Goal: Task Accomplishment & Management: Complete application form

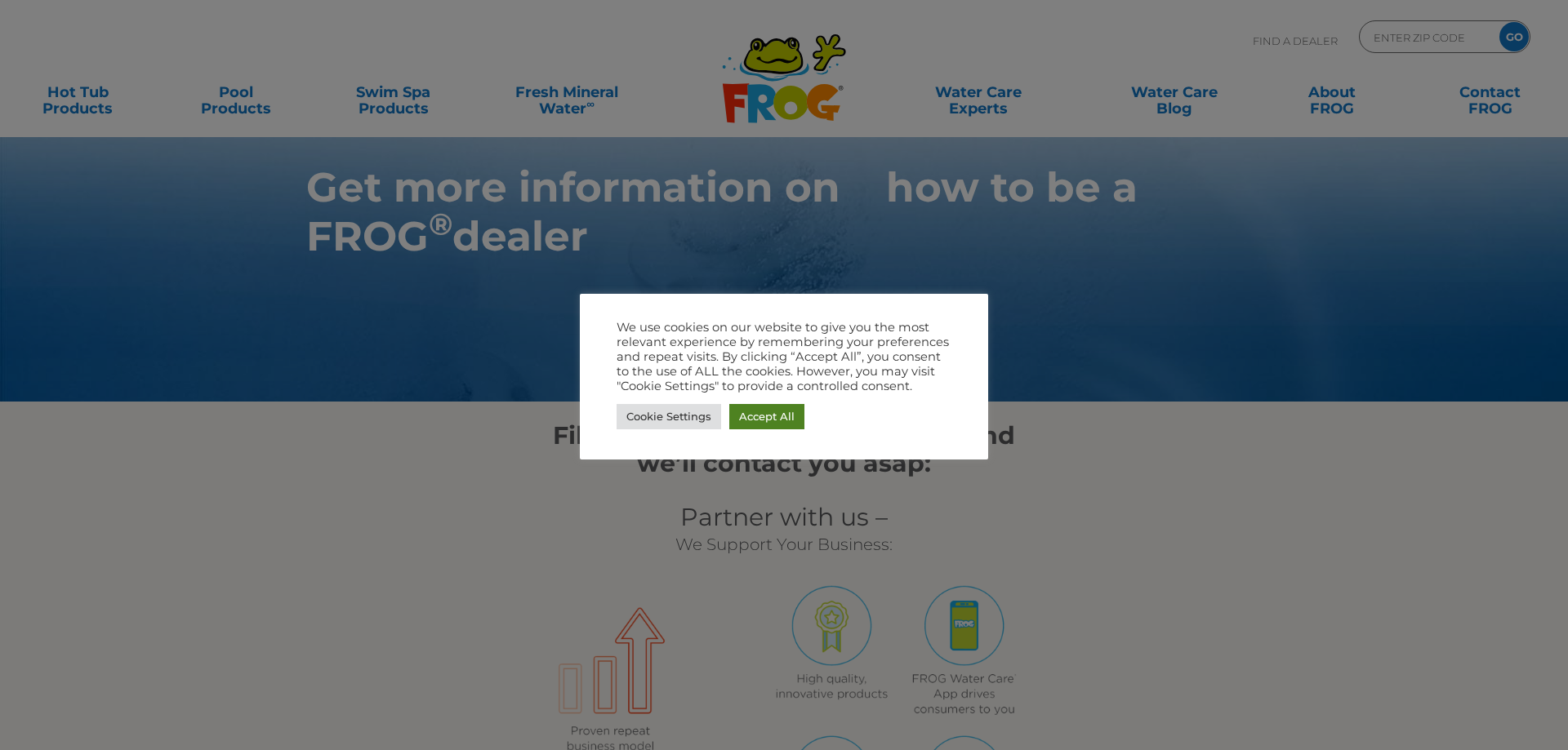
click at [748, 417] on link "Accept All" at bounding box center [766, 416] width 75 height 26
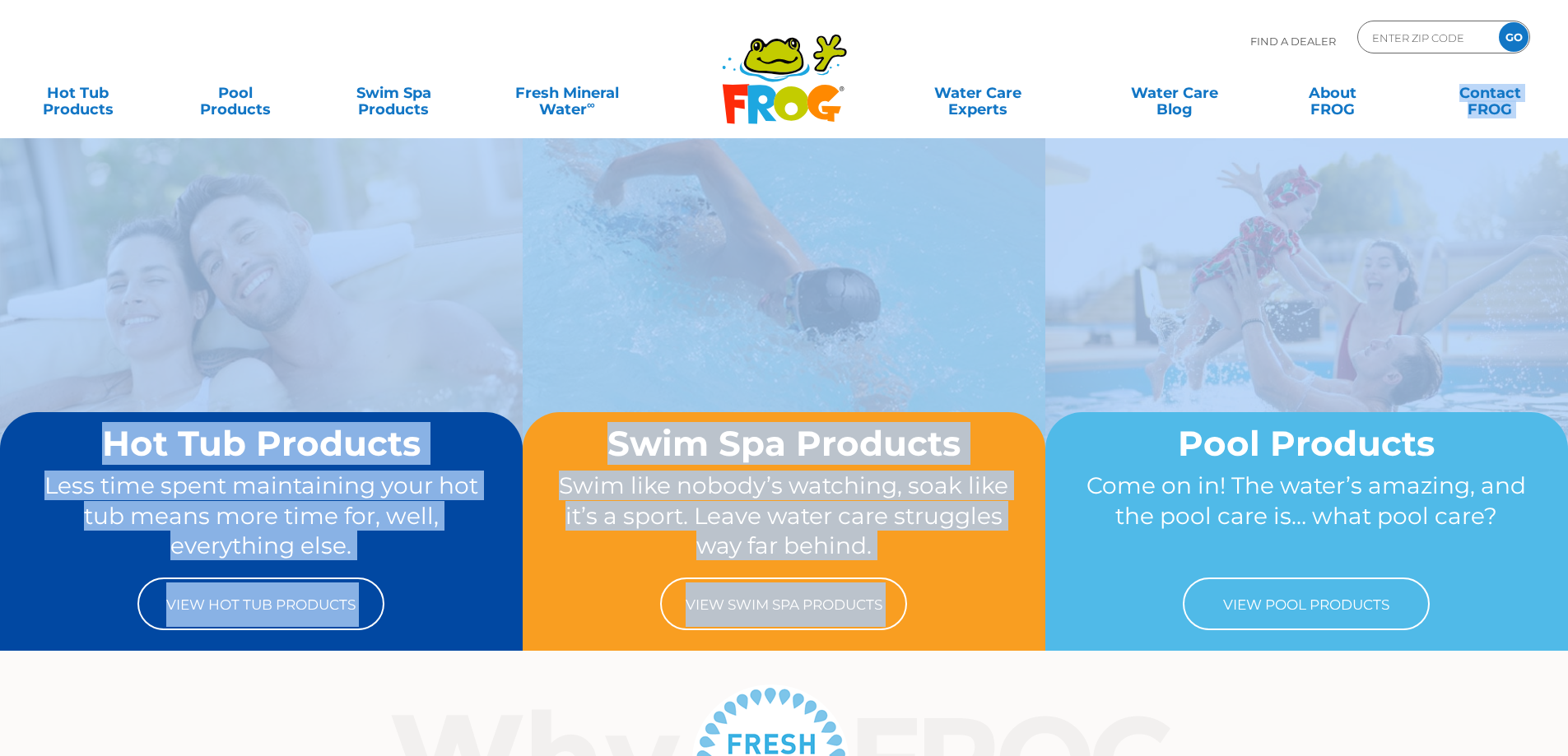
drag, startPoint x: 1564, startPoint y: 78, endPoint x: 1564, endPoint y: 282, distance: 204.0
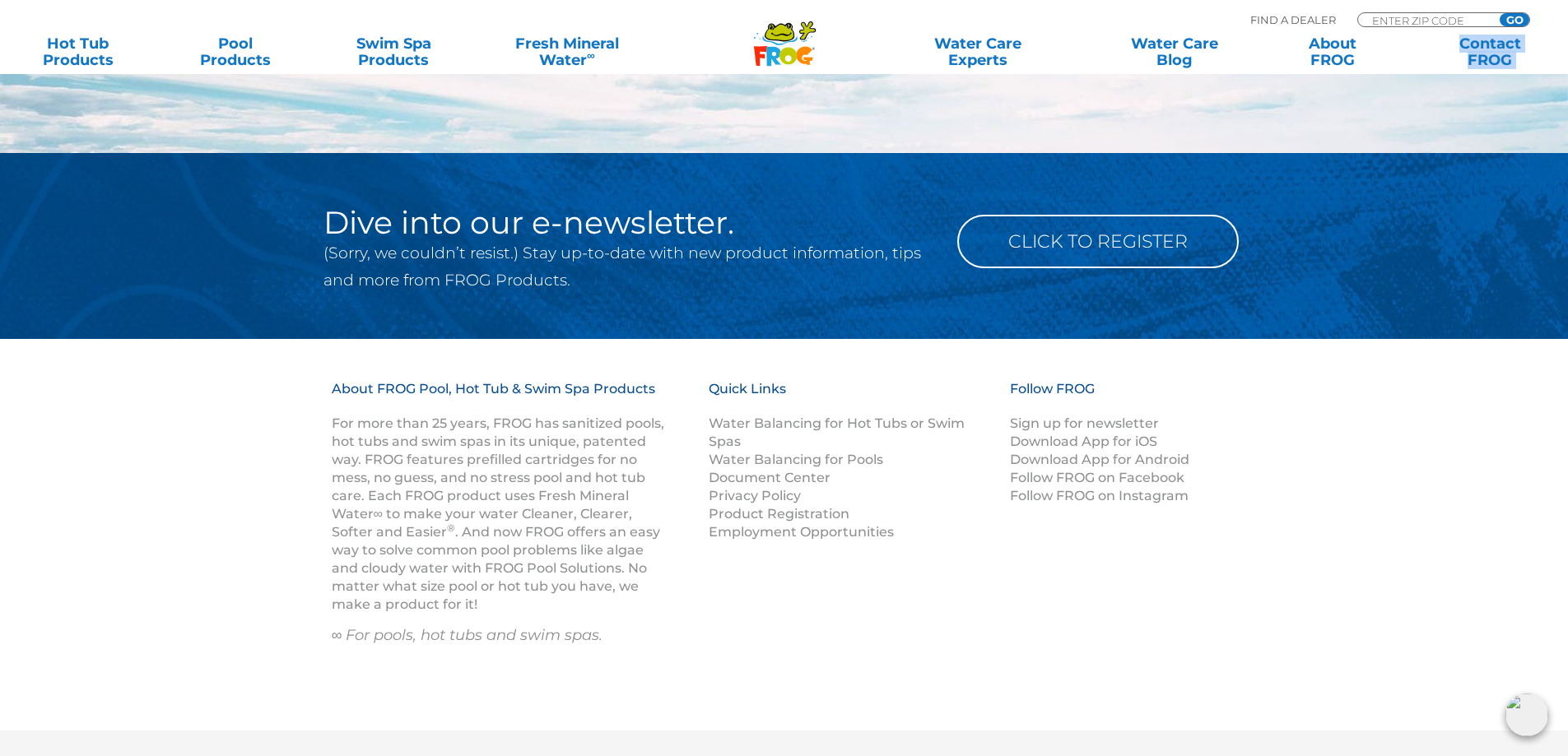
scroll to position [2182, 0]
